Goal: Connect with others: Connect with others

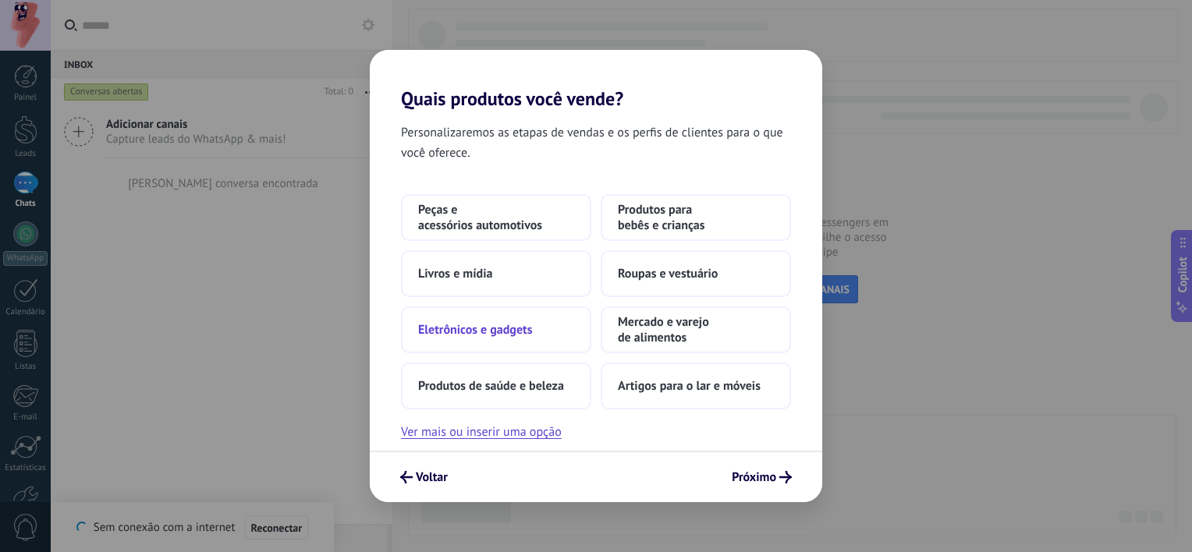
click at [471, 346] on button "Eletrônicos e gadgets" at bounding box center [496, 330] width 190 height 47
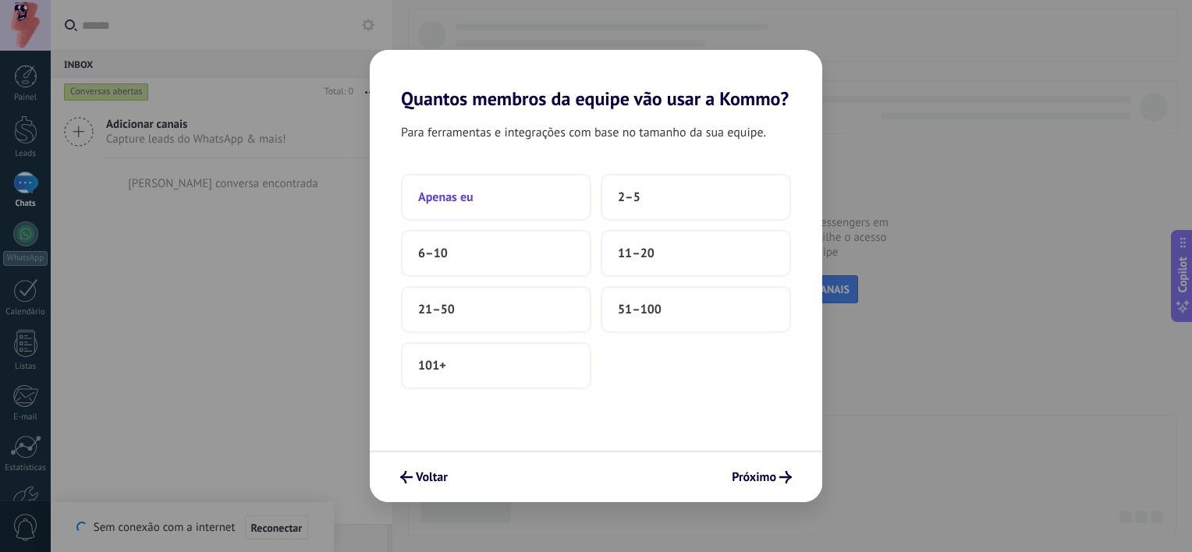
click at [510, 191] on button "Apenas eu" at bounding box center [496, 197] width 190 height 47
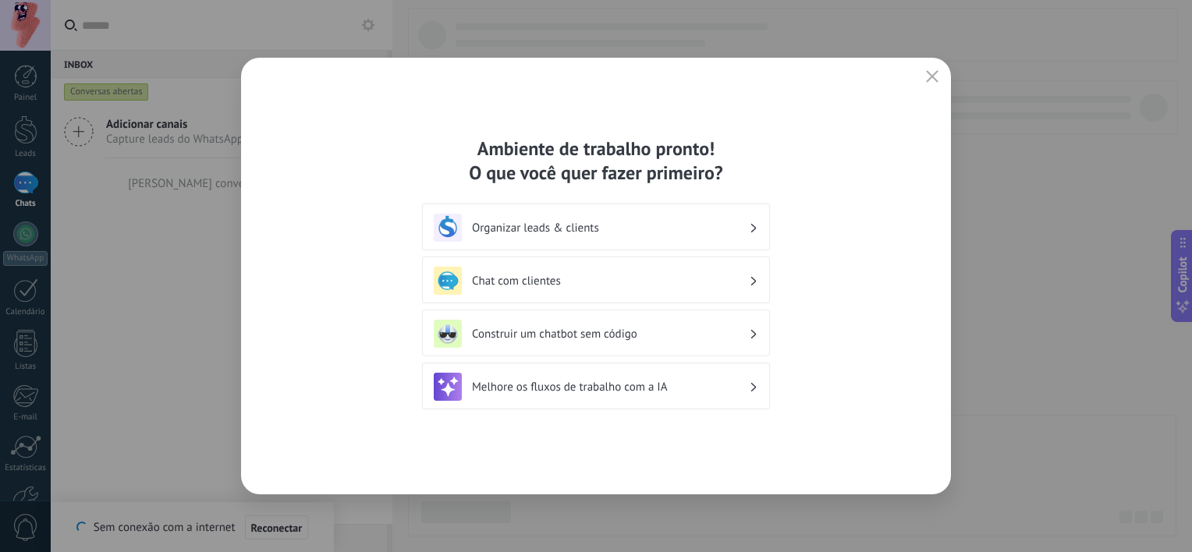
click at [676, 234] on h3 "Organizar leads & clients" at bounding box center [610, 228] width 277 height 15
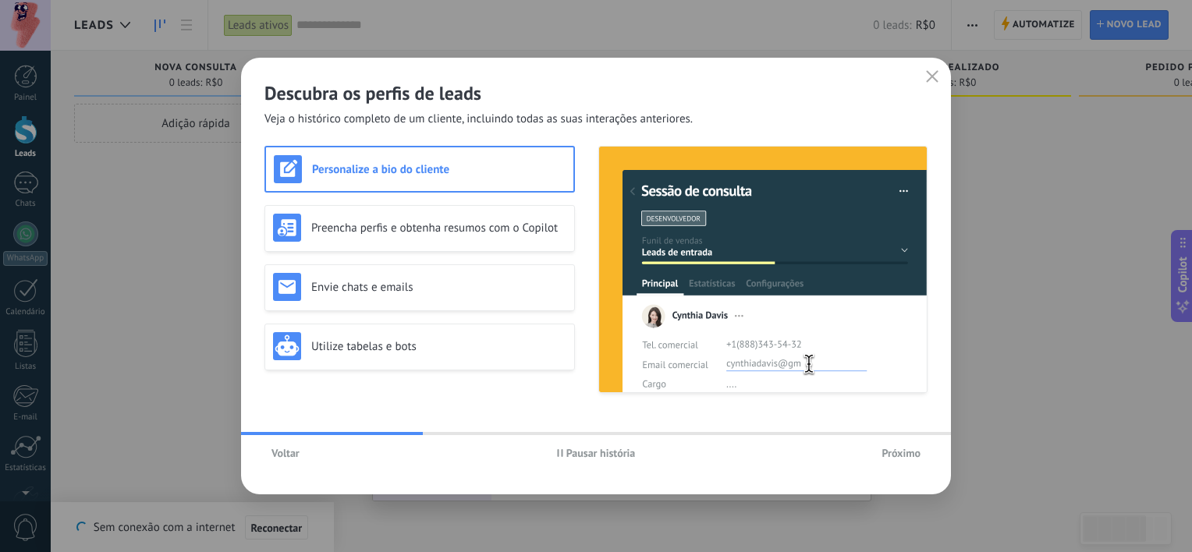
click at [285, 456] on span "Voltar" at bounding box center [286, 453] width 28 height 11
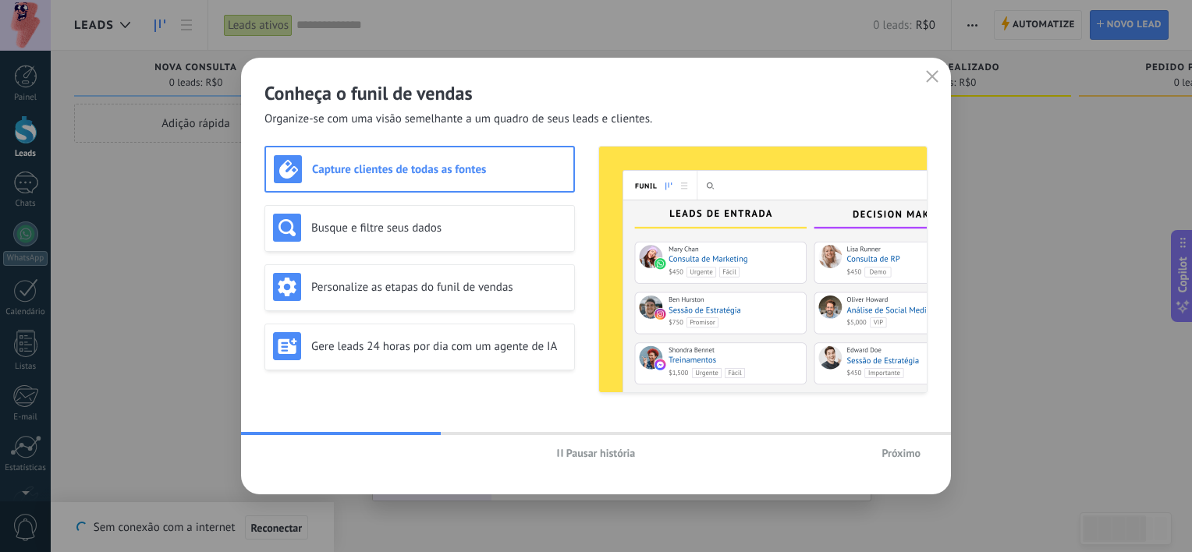
click at [562, 448] on span "Pausar história" at bounding box center [596, 453] width 79 height 11
click at [900, 451] on span "Próximo" at bounding box center [901, 453] width 39 height 11
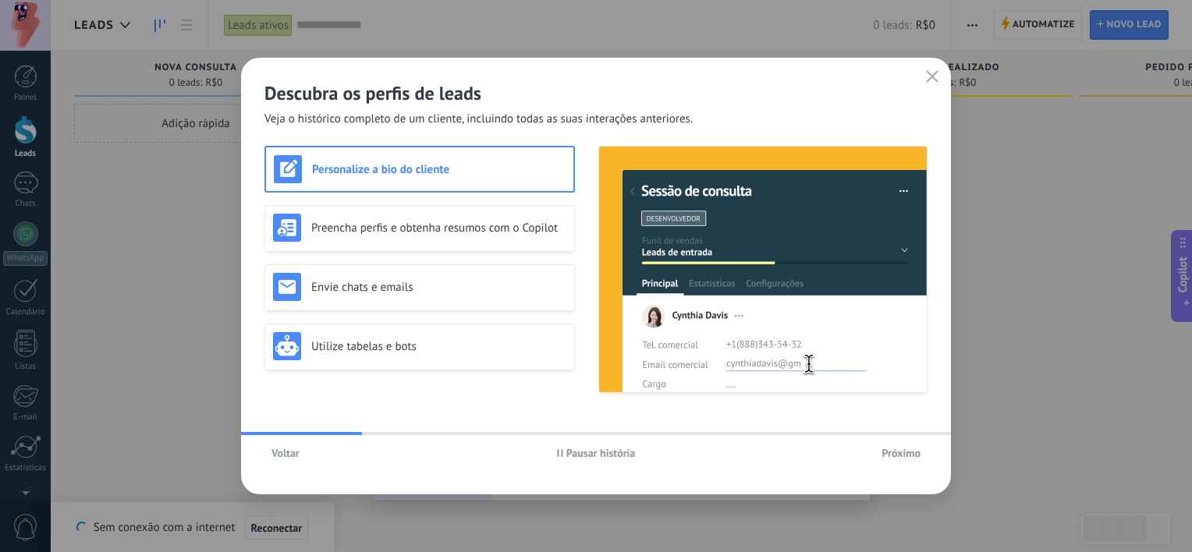
click at [556, 454] on button "Pausar história" at bounding box center [596, 453] width 93 height 23
click at [908, 449] on span "Próximo" at bounding box center [901, 453] width 39 height 11
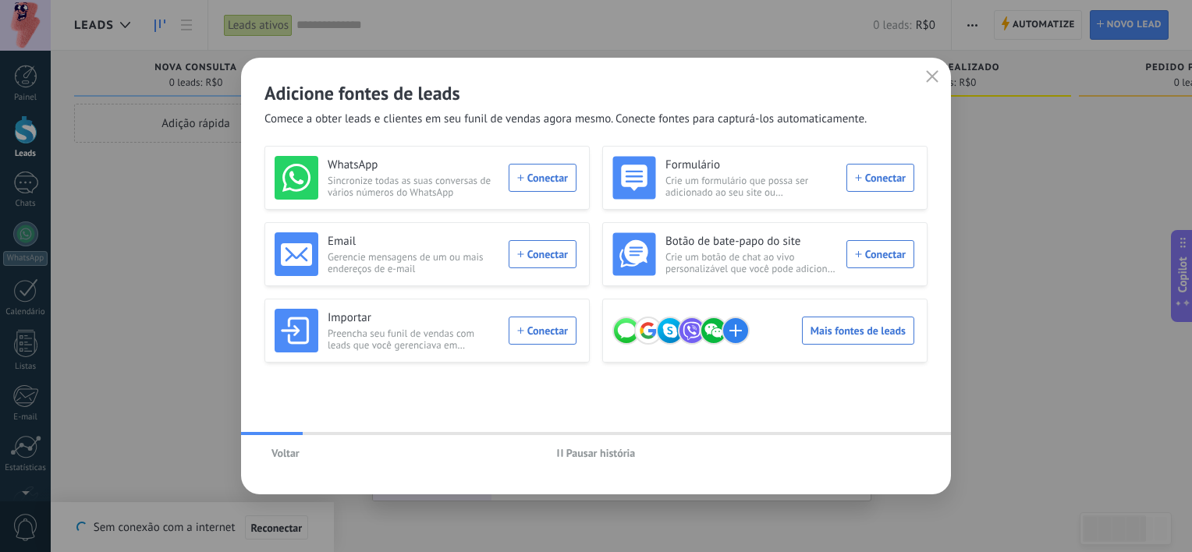
click at [587, 454] on span "Pausar história" at bounding box center [600, 453] width 69 height 11
click at [549, 176] on div "WhatsApp Sincronize todas as suas conversas de vários números do WhatsApp Conec…" at bounding box center [426, 178] width 302 height 44
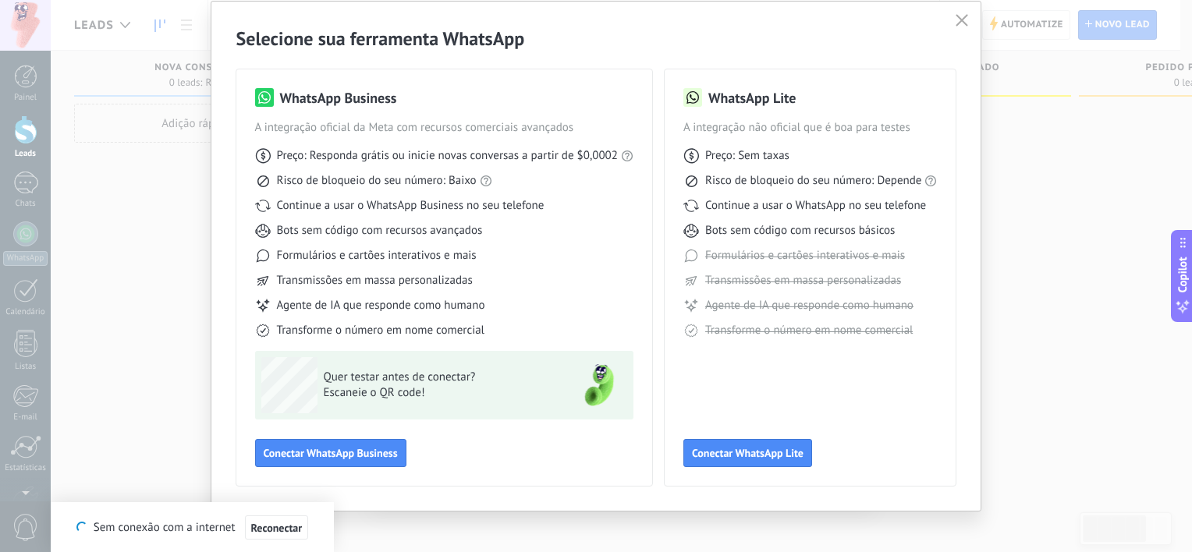
scroll to position [59, 0]
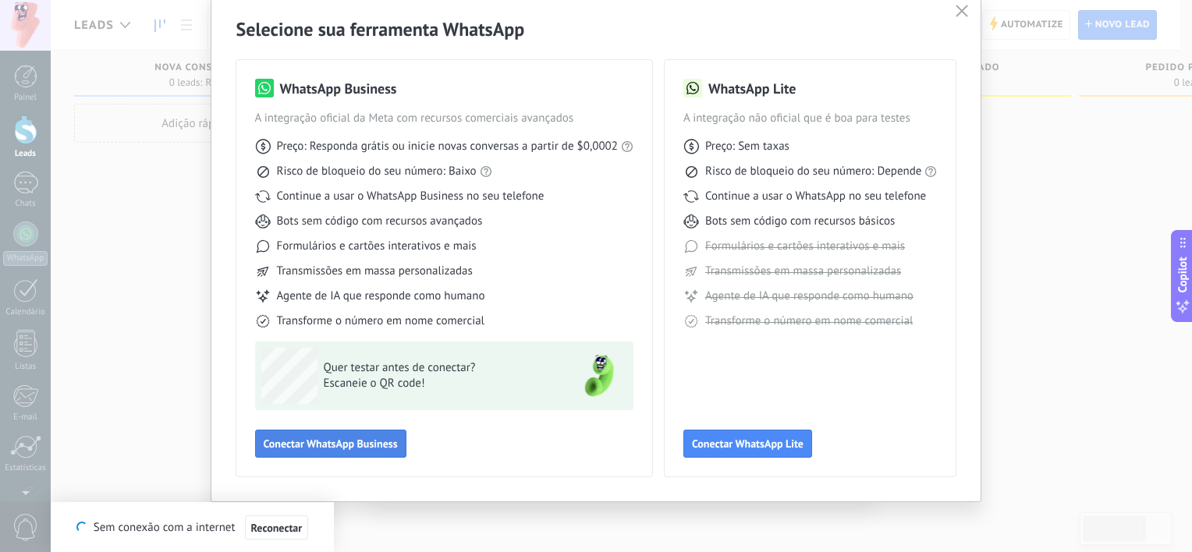
click at [326, 456] on button "Conectar WhatsApp Business" at bounding box center [330, 444] width 151 height 28
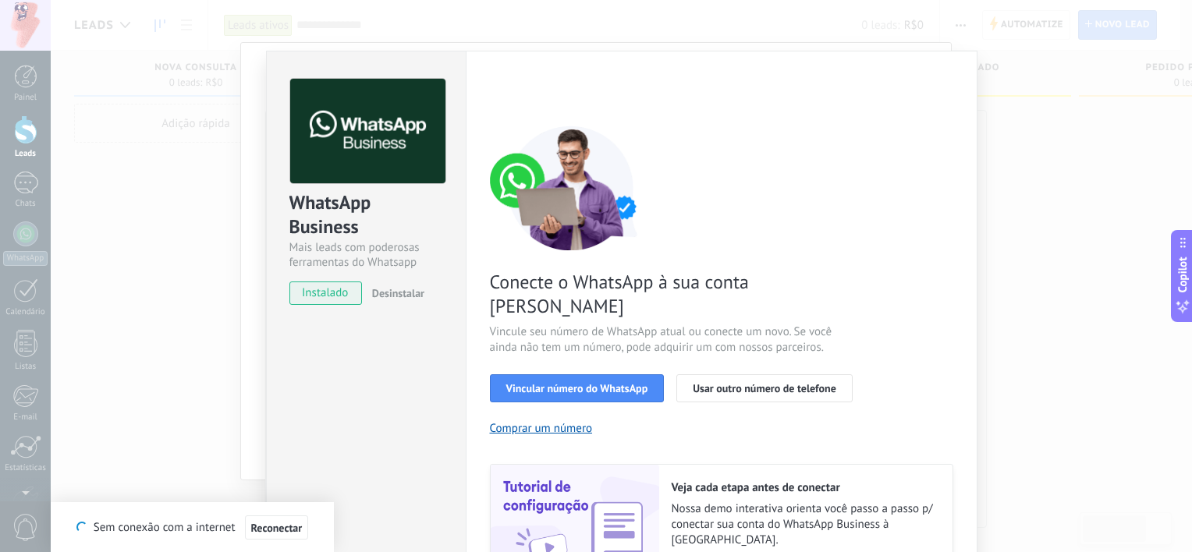
scroll to position [128, 0]
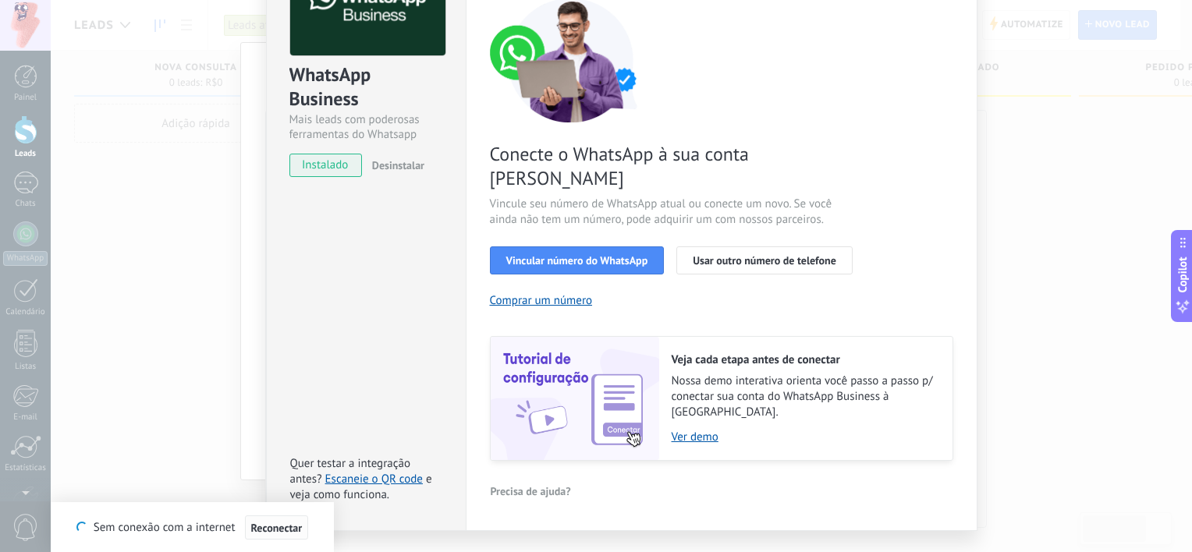
click at [281, 529] on span "Reconectar" at bounding box center [276, 528] width 51 height 11
click at [206, 418] on div "WhatsApp Business Mais leads com poderosas ferramentas do Whatsapp instalado De…" at bounding box center [622, 276] width 1142 height 552
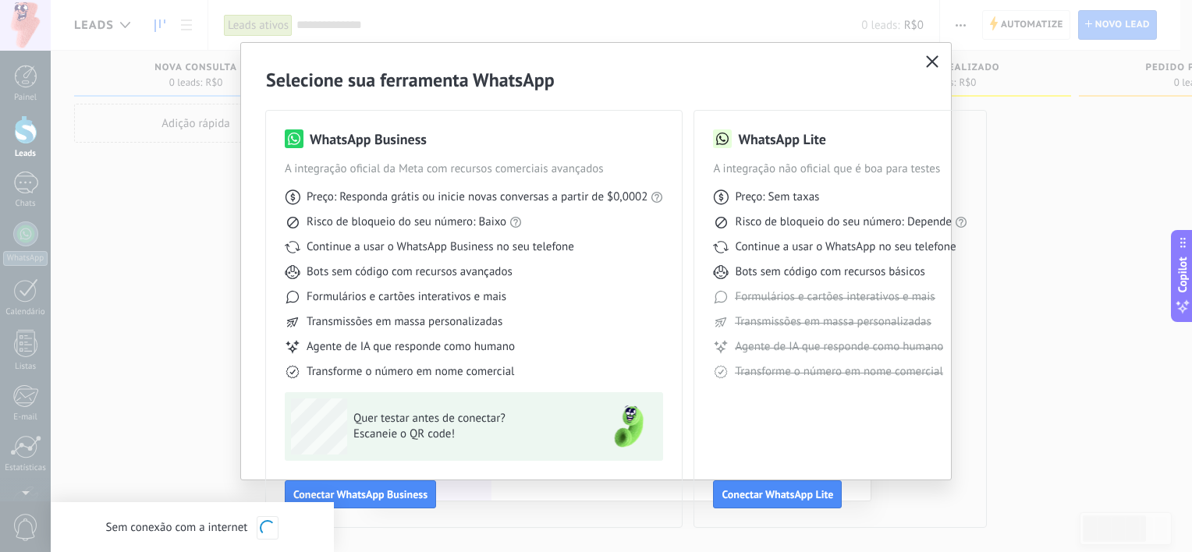
scroll to position [0, 0]
click at [426, 424] on span "Quer testar antes de conectar?" at bounding box center [467, 419] width 228 height 16
click at [936, 59] on button "button" at bounding box center [932, 62] width 20 height 22
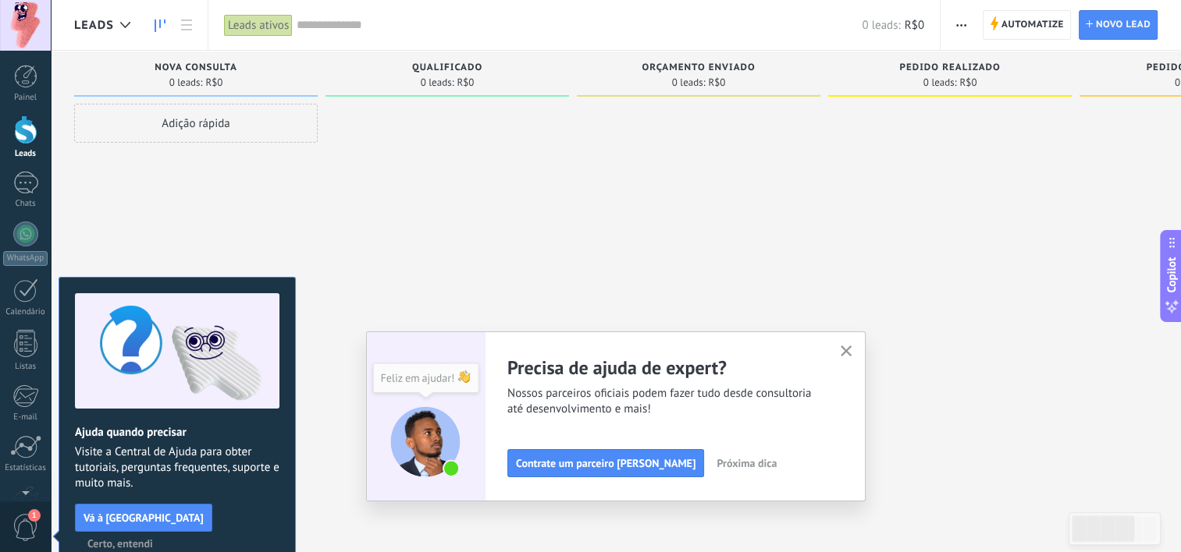
click at [27, 24] on div at bounding box center [25, 25] width 51 height 51
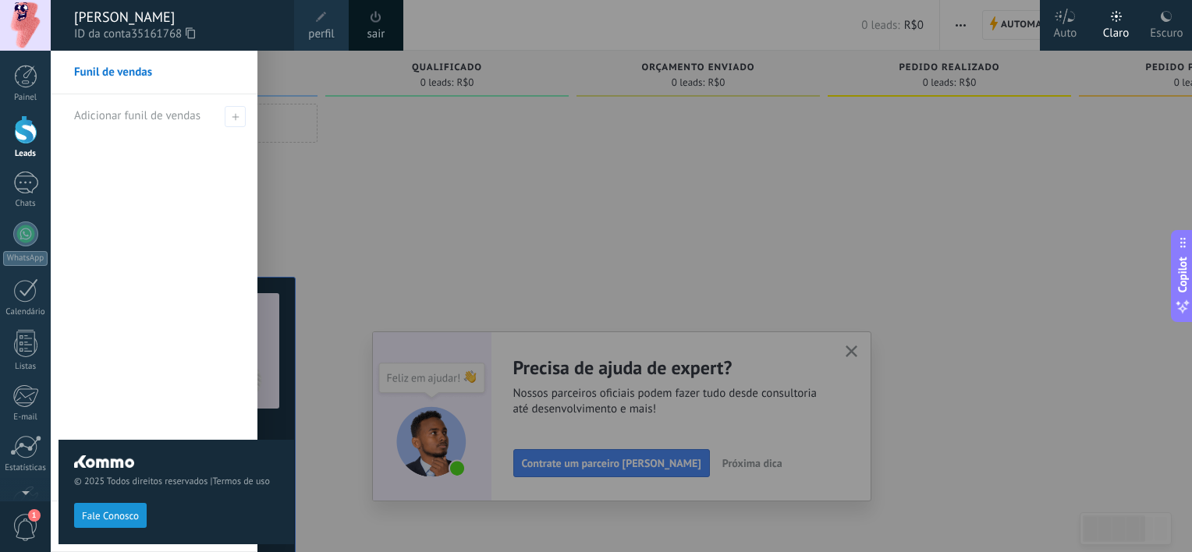
click at [350, 144] on div at bounding box center [647, 276] width 1192 height 552
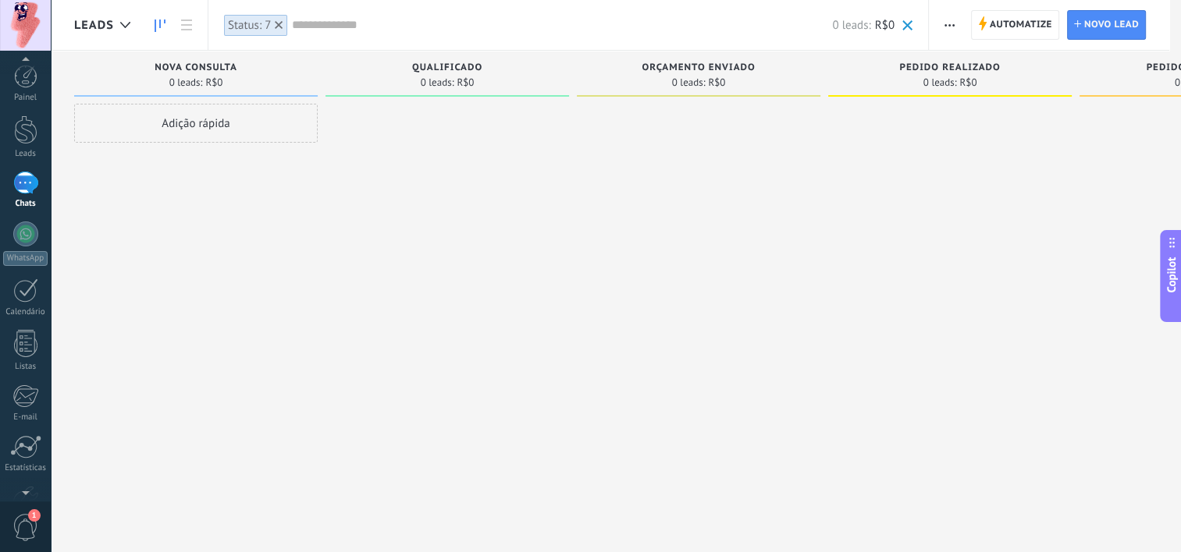
scroll to position [2, 0]
click at [25, 485] on div at bounding box center [25, 489] width 51 height 23
click at [25, 215] on div "WhatsApp" at bounding box center [25, 218] width 44 height 15
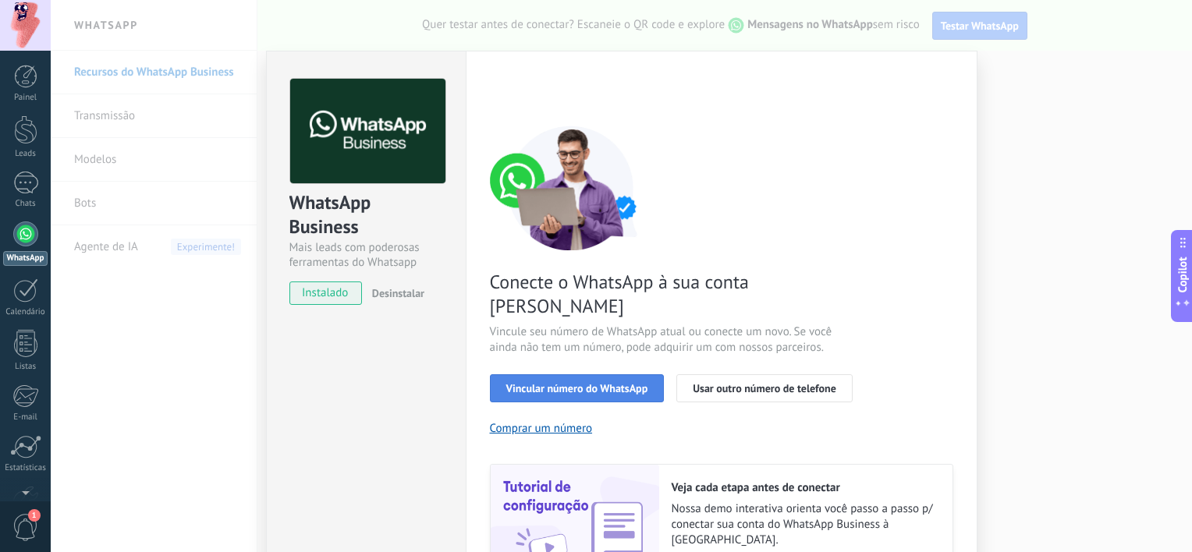
click at [577, 383] on span "Vincular número do WhatsApp" at bounding box center [577, 388] width 142 height 11
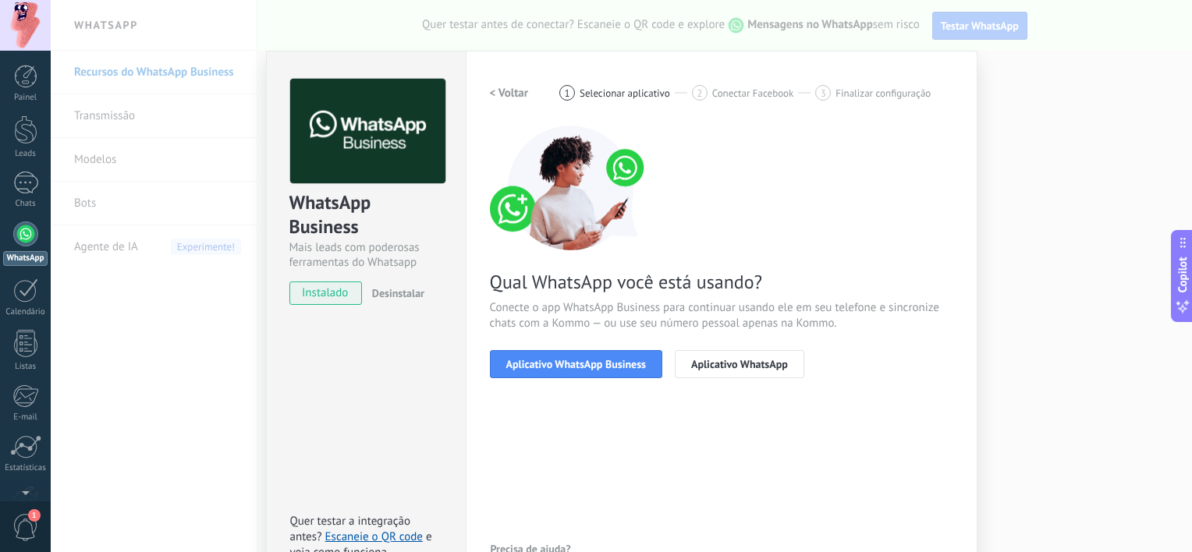
click at [577, 370] on span "Aplicativo WhatsApp Business" at bounding box center [576, 364] width 140 height 11
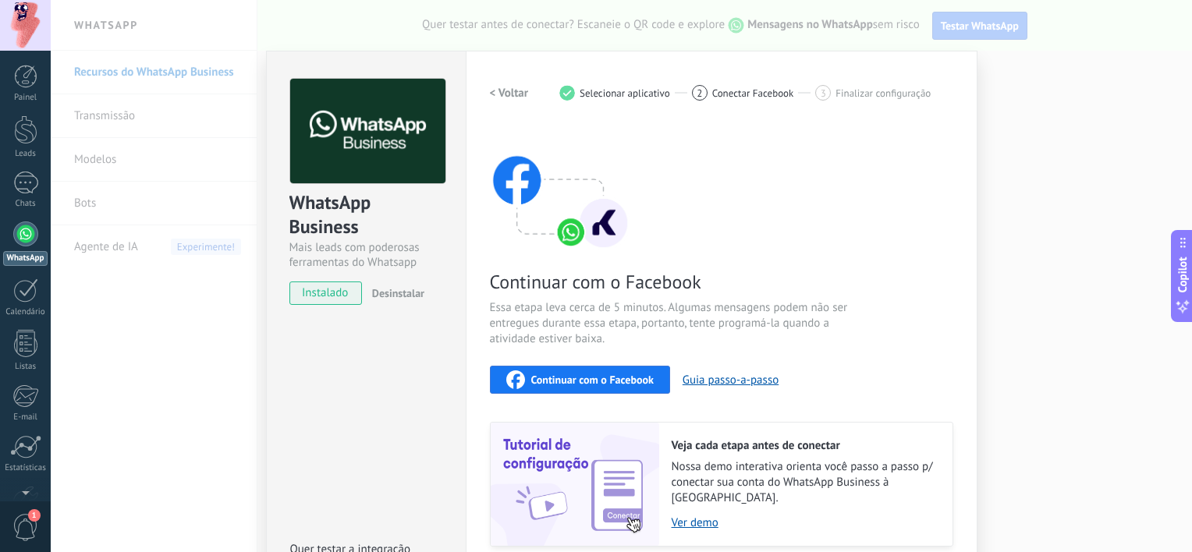
click at [609, 383] on span "Continuar com o Facebook" at bounding box center [592, 380] width 123 height 11
click at [590, 389] on button "Continuar com o Facebook" at bounding box center [580, 380] width 180 height 28
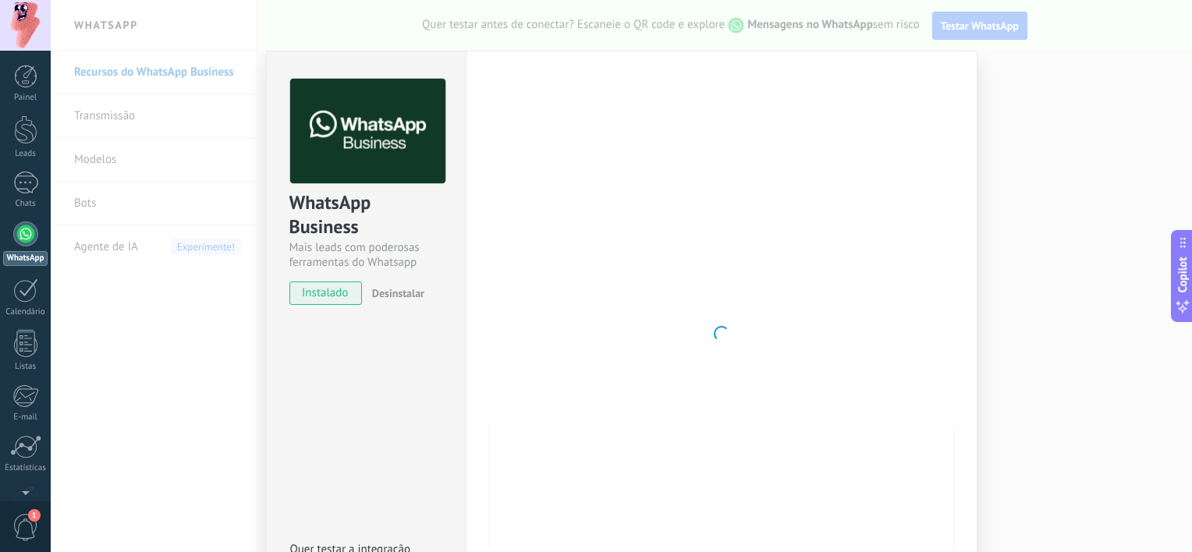
click at [981, 352] on div "WhatsApp Business Mais leads com poderosas ferramentas do Whatsapp instalado De…" at bounding box center [622, 276] width 1142 height 552
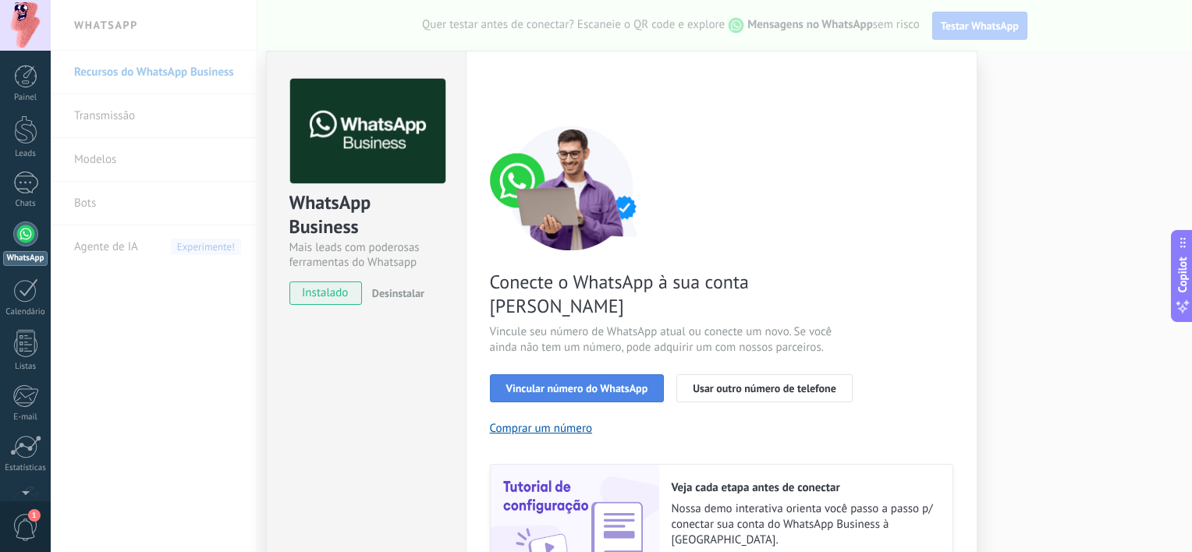
click at [598, 383] on span "Vincular número do WhatsApp" at bounding box center [577, 388] width 142 height 11
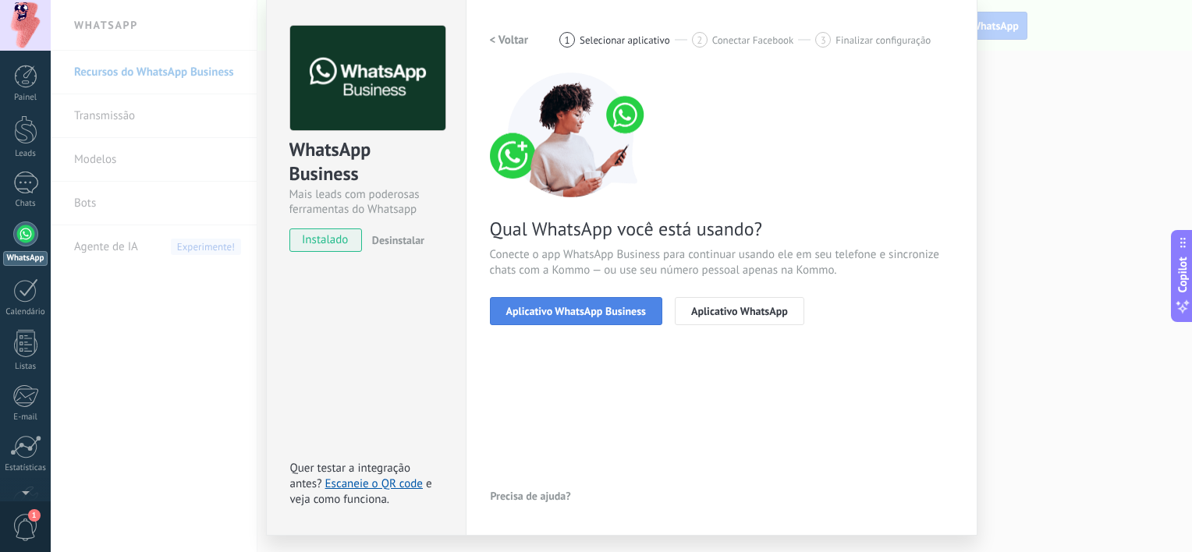
scroll to position [62, 0]
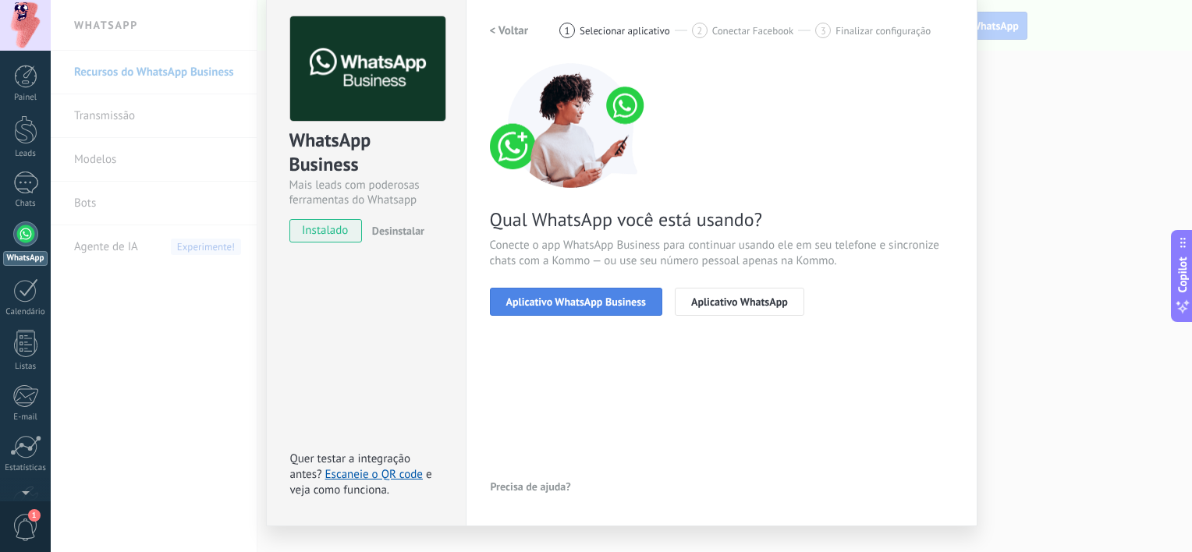
click at [591, 306] on span "Aplicativo WhatsApp Business" at bounding box center [576, 302] width 140 height 11
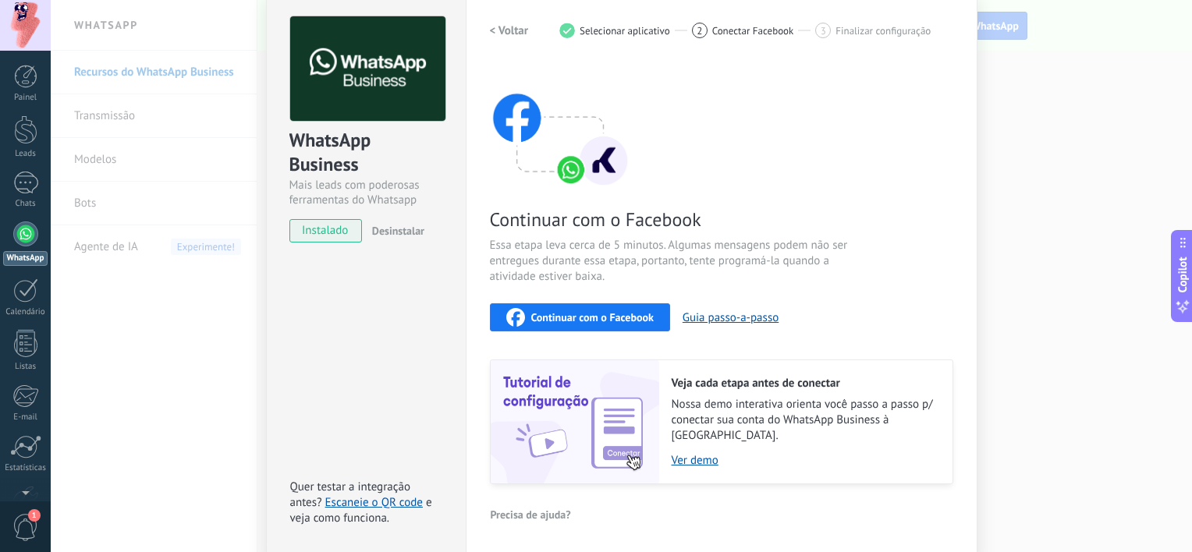
click at [555, 314] on span "Continuar com o Facebook" at bounding box center [592, 317] width 123 height 11
